Goal: Find specific page/section

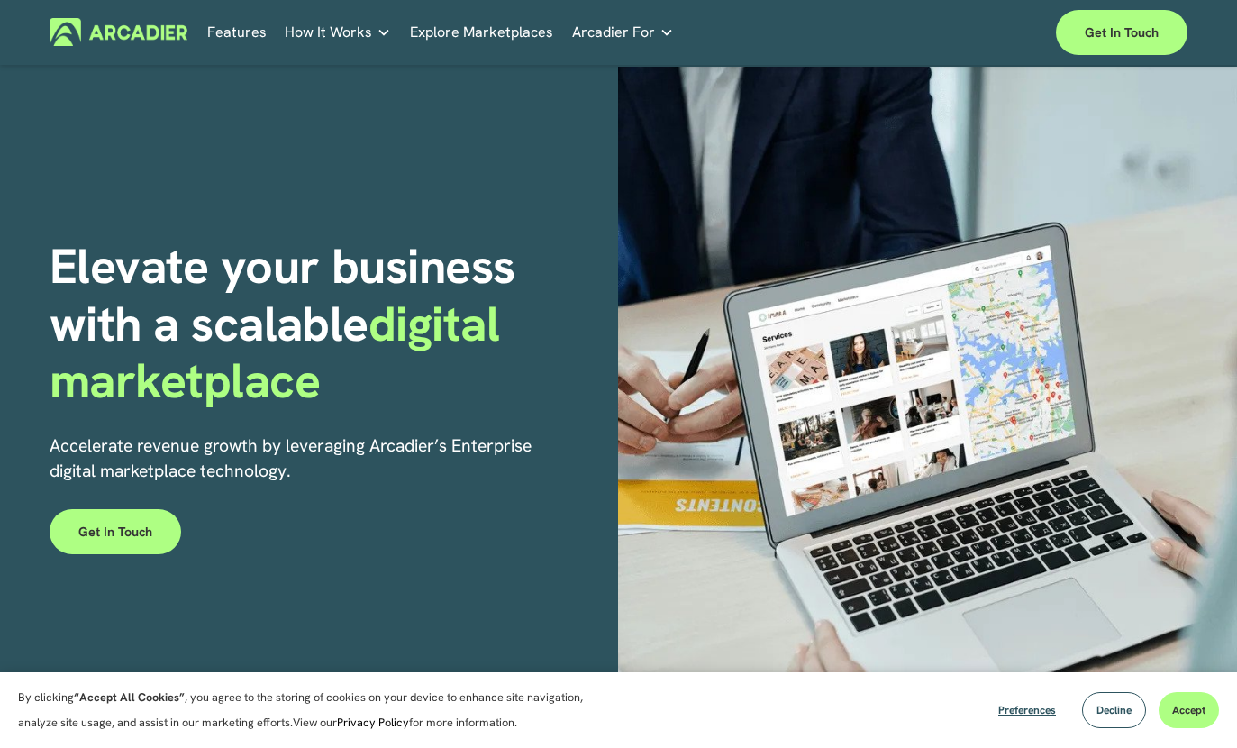
click at [502, 44] on link "Explore Marketplaces" at bounding box center [481, 32] width 143 height 28
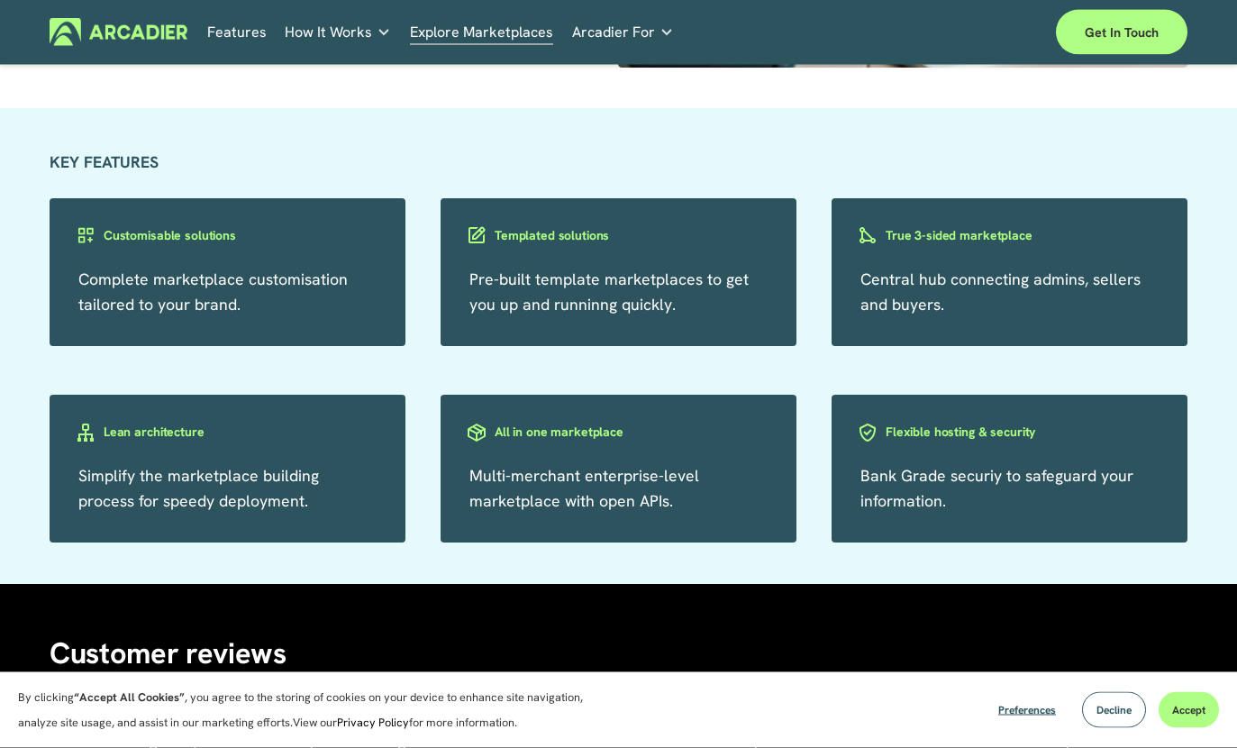
scroll to position [2809, 0]
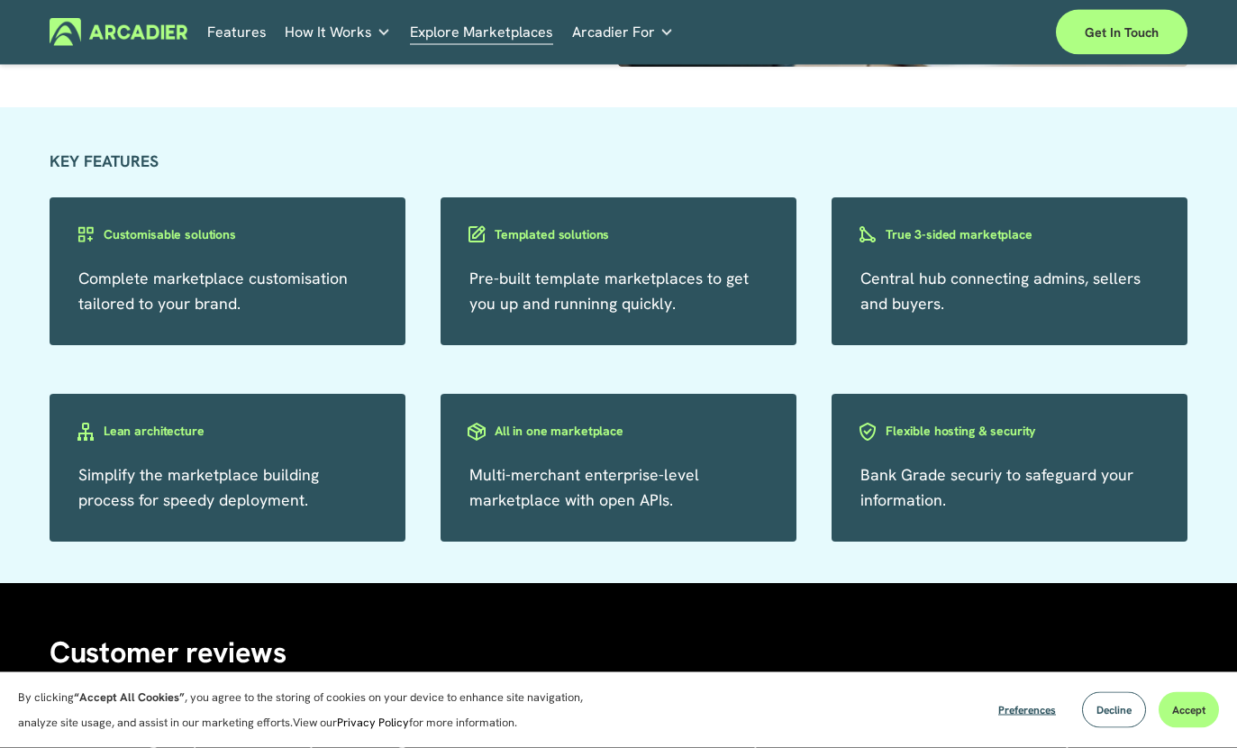
click at [574, 234] on h3 "Templated solutions" at bounding box center [552, 235] width 114 height 17
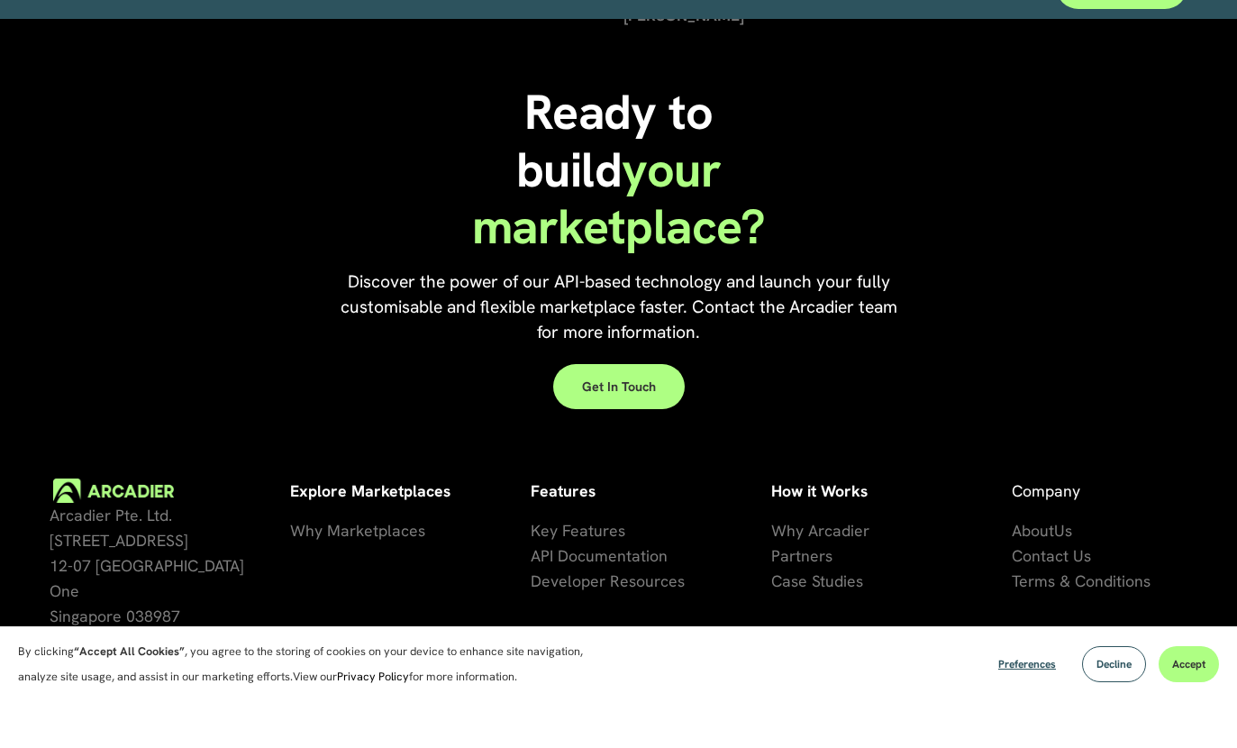
scroll to position [3628, 0]
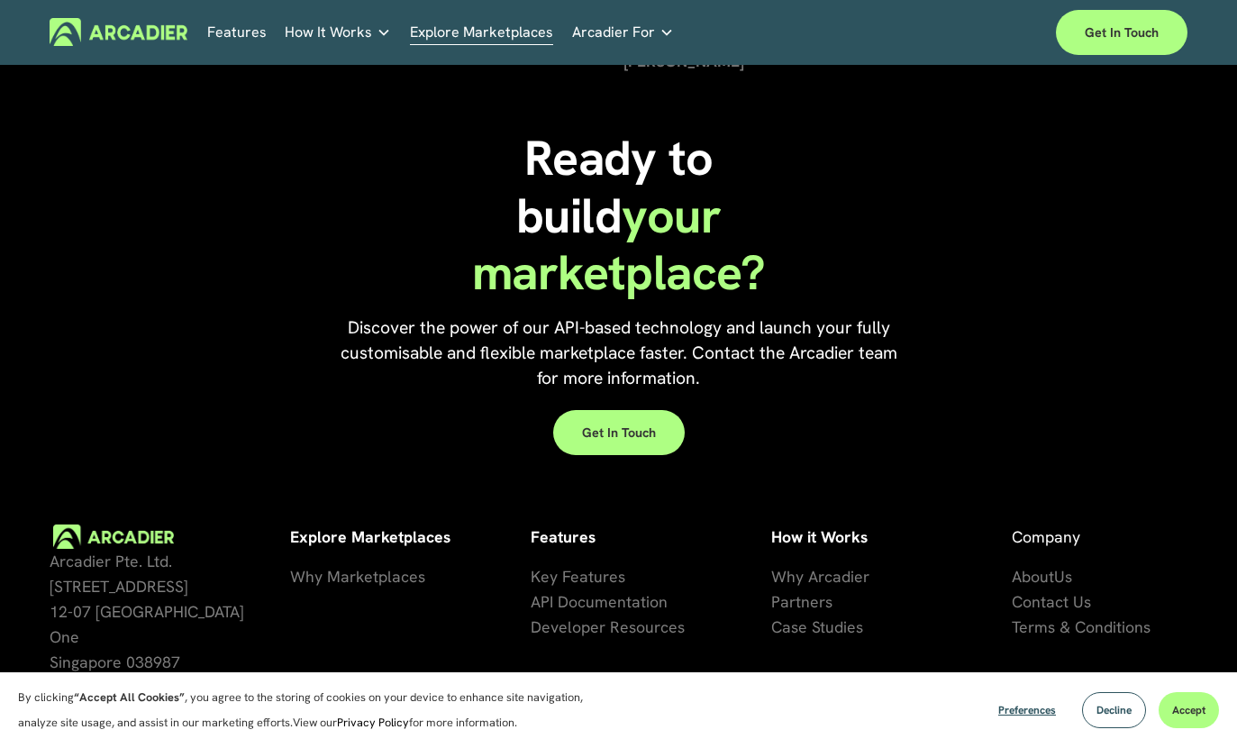
click at [635, 431] on link "Get in touch" at bounding box center [619, 432] width 132 height 45
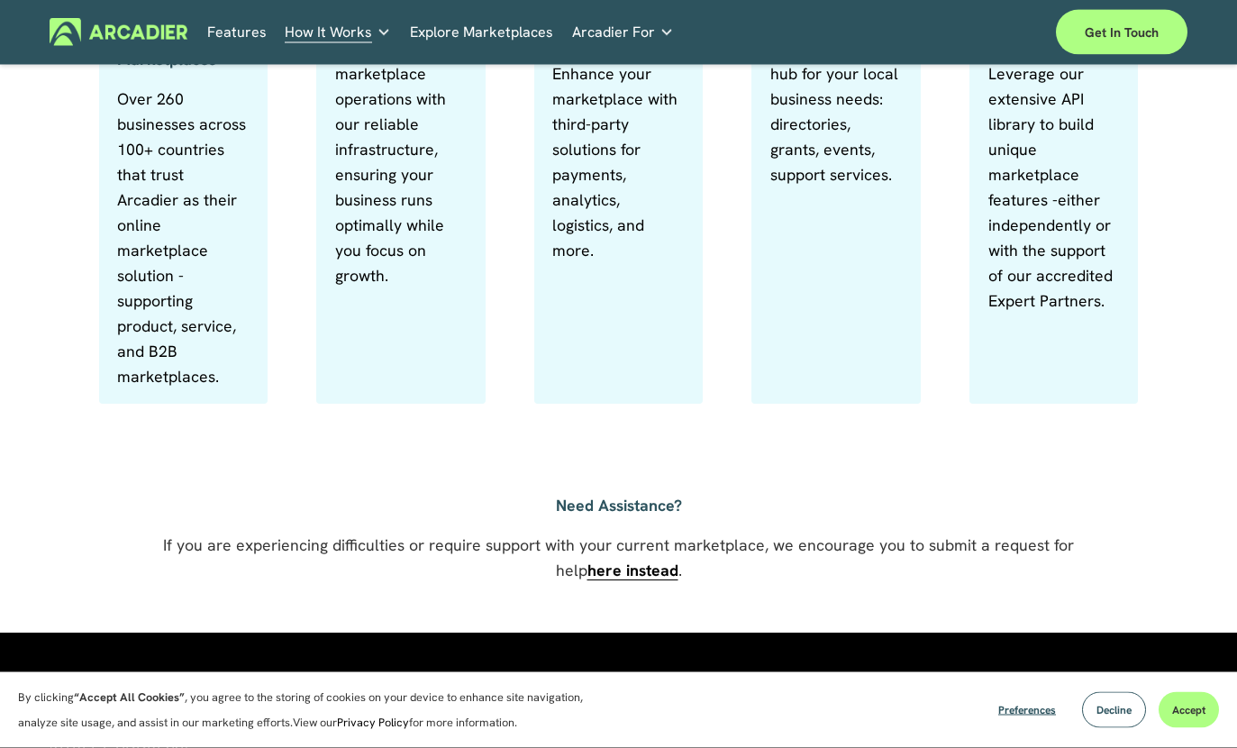
scroll to position [968, 0]
